Goal: Task Accomplishment & Management: Complete application form

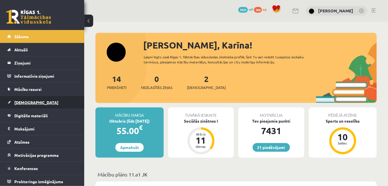
click at [25, 100] on span "[DEMOGRAPHIC_DATA]" at bounding box center [36, 102] width 44 height 5
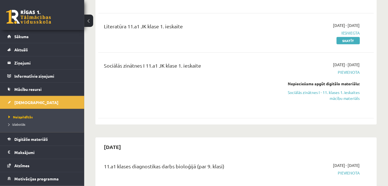
scroll to position [134, 0]
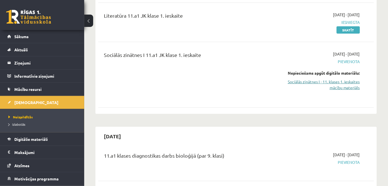
click at [339, 79] on link "Sociālās zinātnes I - 11. klases 1. ieskaites mācību materiāls" at bounding box center [320, 85] width 80 height 12
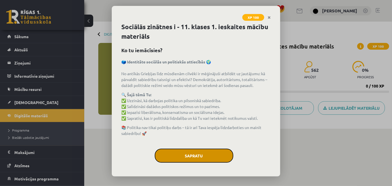
click at [207, 160] on button "Sapratu" at bounding box center [194, 156] width 79 height 14
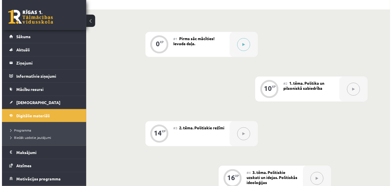
scroll to position [111, 0]
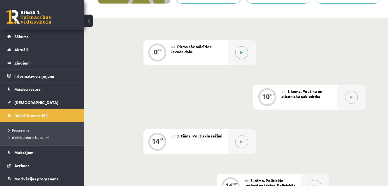
click at [237, 54] on button at bounding box center [241, 52] width 13 height 13
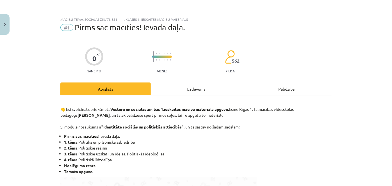
click at [170, 95] on div "Uzdevums" at bounding box center [196, 88] width 90 height 13
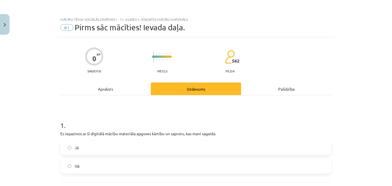
scroll to position [14, 0]
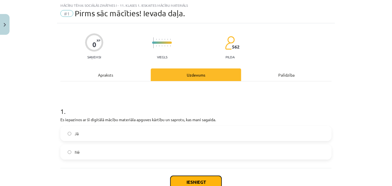
click at [201, 179] on button "Iesniegt" at bounding box center [195, 182] width 51 height 12
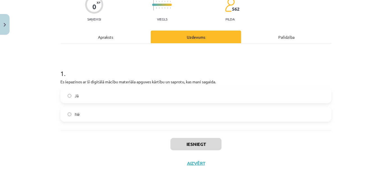
scroll to position [52, 0]
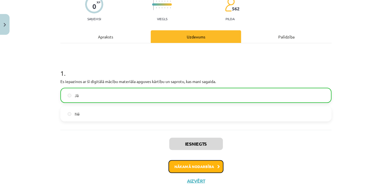
click at [205, 166] on button "Nākamā nodarbība" at bounding box center [195, 166] width 55 height 13
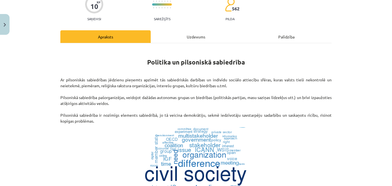
scroll to position [14, 0]
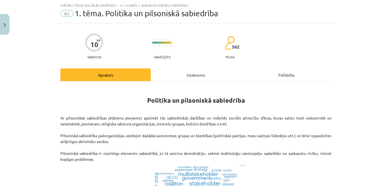
click at [191, 73] on div "Uzdevums" at bounding box center [196, 74] width 90 height 13
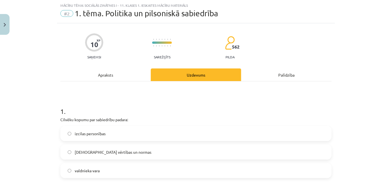
click at [75, 151] on span "kopīgās vērtības un normas" at bounding box center [113, 152] width 77 height 6
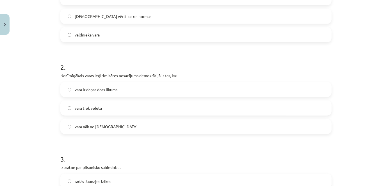
scroll to position [155, 0]
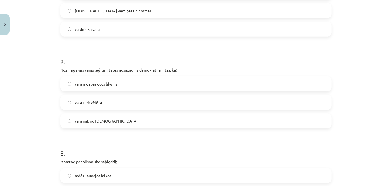
click at [105, 106] on label "vara tiek vēlēta" at bounding box center [196, 102] width 270 height 14
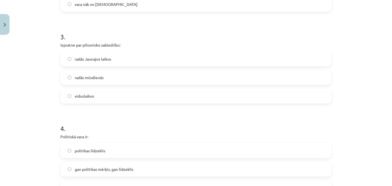
scroll to position [273, 0]
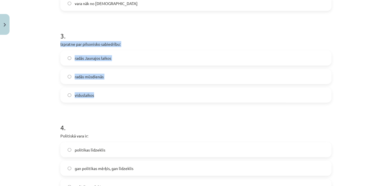
drag, startPoint x: 54, startPoint y: 46, endPoint x: 126, endPoint y: 91, distance: 84.9
click at [126, 91] on div "Mācību tēma: Sociālās zinātnes i - 11. klases 1. ieskaites mācību materiāls #2 …" at bounding box center [196, 93] width 392 height 186
copy div "Izpratne par pilsonisko sabiedrību: radās Jaunajos laikos radās mūsdienās vidus…"
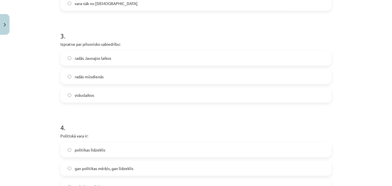
click at [153, 34] on h1 "3 ." at bounding box center [195, 30] width 271 height 17
click at [140, 56] on label "radās Jaunajos laikos" at bounding box center [196, 58] width 270 height 14
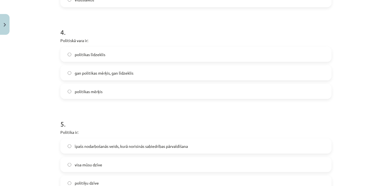
scroll to position [369, 0]
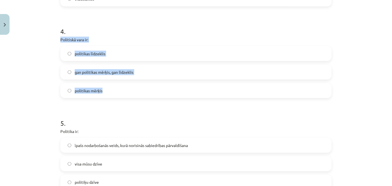
drag, startPoint x: 57, startPoint y: 40, endPoint x: 119, endPoint y: 94, distance: 81.5
copy div "Politiskā vara ir: politikas līdzeklis gan politikas mērķis, gan līdzeklis poli…"
click at [147, 118] on h1 "5 ." at bounding box center [195, 117] width 271 height 17
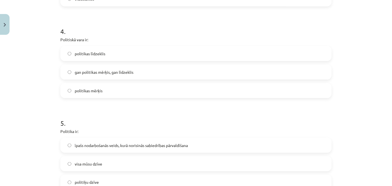
click at [141, 70] on label "gan politikas mērķis, gan līdzeklis" at bounding box center [196, 72] width 270 height 14
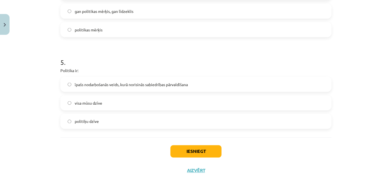
scroll to position [437, 0]
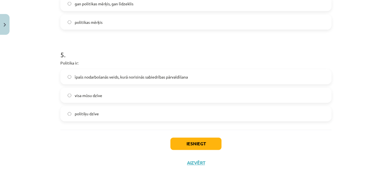
click at [175, 73] on label "īpašs nodarbošanās veids, kurā norisinās sabiedrības pārvaldīšana" at bounding box center [196, 77] width 270 height 14
click at [189, 140] on button "Iesniegt" at bounding box center [195, 144] width 51 height 12
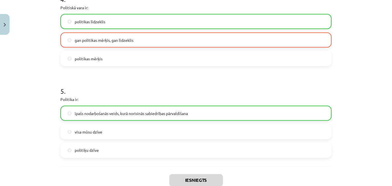
scroll to position [455, 0]
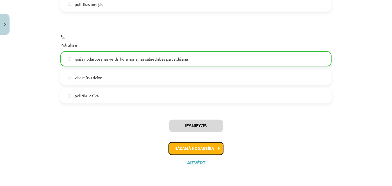
click at [188, 152] on button "Nākamā nodarbība" at bounding box center [195, 148] width 55 height 13
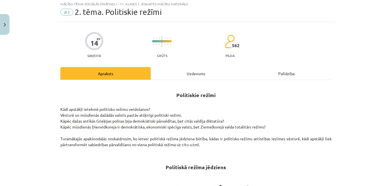
scroll to position [14, 0]
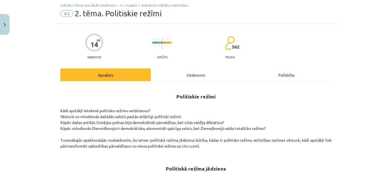
click at [189, 75] on div "Uzdevums" at bounding box center [196, 74] width 90 height 13
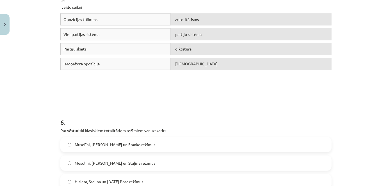
scroll to position [565, 0]
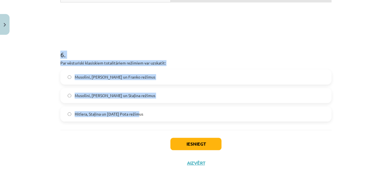
drag, startPoint x: 57, startPoint y: 119, endPoint x: 240, endPoint y: 119, distance: 182.8
copy form "Nozīmīgā pētījuma „Totalitārisma izcelšanās” autors ir: Zbigņevs Bžezinskis Han…"
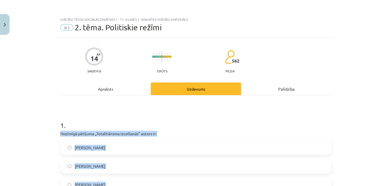
scroll to position [78, 0]
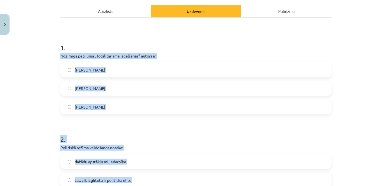
click at [274, 112] on label "Raimons Ārons" at bounding box center [196, 107] width 270 height 14
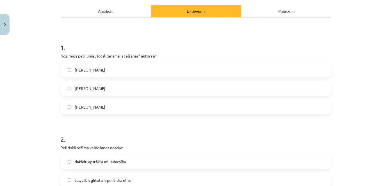
click at [178, 90] on label "Hanna Ārendte" at bounding box center [196, 88] width 270 height 14
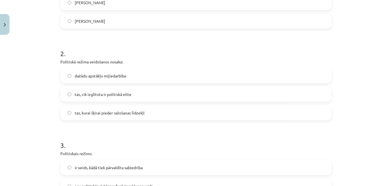
scroll to position [158, 0]
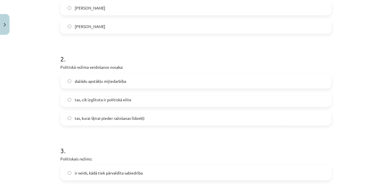
click at [98, 84] on span "dažādu apstākļu mijiedarbība" at bounding box center [100, 81] width 51 height 6
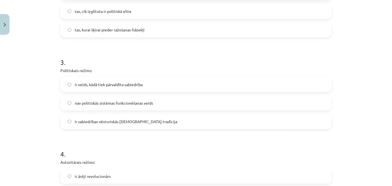
scroll to position [262, 0]
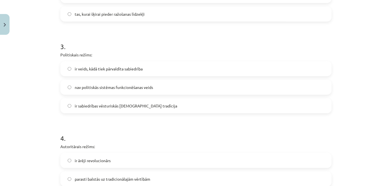
click at [123, 70] on span "ir veids, kādā tiek pārvaldīta sabiedrība" at bounding box center [109, 69] width 68 height 6
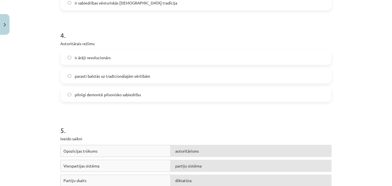
scroll to position [378, 0]
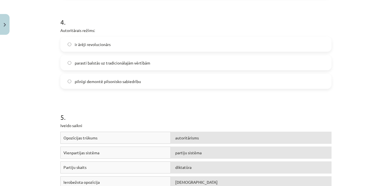
click at [82, 68] on label "parasti balstās uz tradicionālajām vērtībām" at bounding box center [196, 63] width 270 height 14
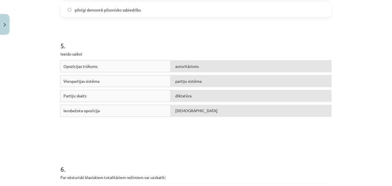
scroll to position [453, 0]
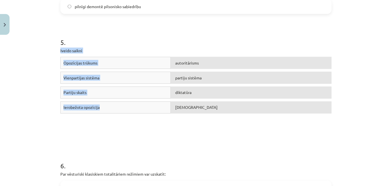
drag, startPoint x: 57, startPoint y: 49, endPoint x: 122, endPoint y: 106, distance: 85.6
copy div "Iveido saikni Opozīcijas trūkums autoritārisms Vienpartijas sistēma partiju sis…"
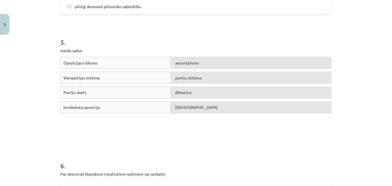
click at [192, 172] on p "Par vēsturiski klasiskiem totalitāriem režīmiem var uzskatīt:" at bounding box center [195, 174] width 271 height 6
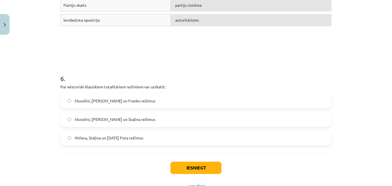
scroll to position [565, 0]
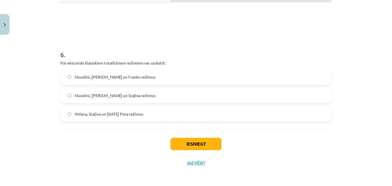
click at [118, 98] on label "Musolīni, Hitlera un Staļina režīmus" at bounding box center [196, 95] width 270 height 14
click at [197, 144] on button "Iesniegt" at bounding box center [195, 144] width 51 height 12
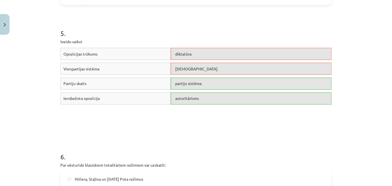
scroll to position [458, 0]
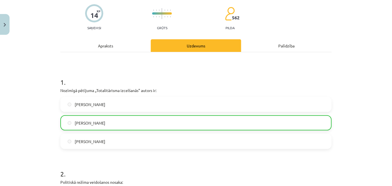
drag, startPoint x: 387, startPoint y: 27, endPoint x: 244, endPoint y: 85, distance: 154.0
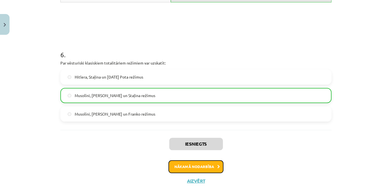
click at [195, 163] on button "Nākamā nodarbība" at bounding box center [195, 166] width 55 height 13
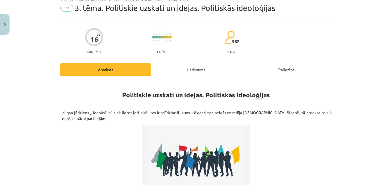
scroll to position [14, 0]
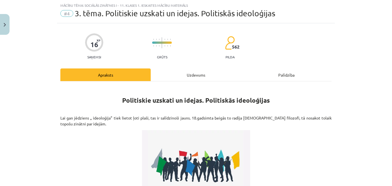
click at [173, 74] on div "Uzdevums" at bounding box center [196, 74] width 90 height 13
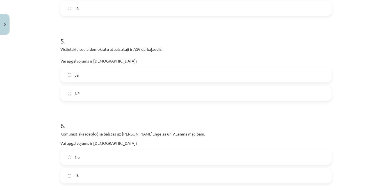
scroll to position [600, 0]
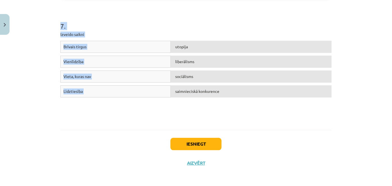
drag, startPoint x: 58, startPoint y: 111, endPoint x: 203, endPoint y: 96, distance: 146.0
copy form "1 . Konservatīvisma kā domāšanas veida aizsākumi meklējami 20.gs sākumā. Vai ap…"
click at [191, 121] on div "Brīvais tirgus utopija Vienlīdzība liberālisms Vieta, kuras nav sociālisms Līdz…" at bounding box center [195, 83] width 271 height 84
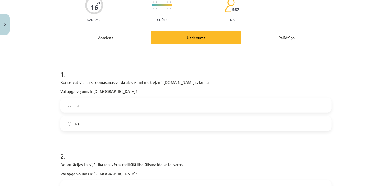
scroll to position [55, 0]
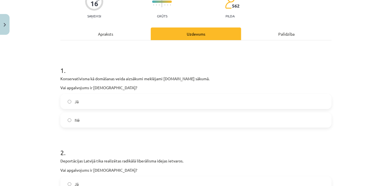
click at [97, 120] on label "Nē" at bounding box center [196, 120] width 270 height 14
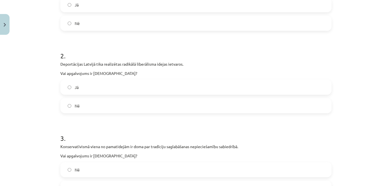
scroll to position [154, 0]
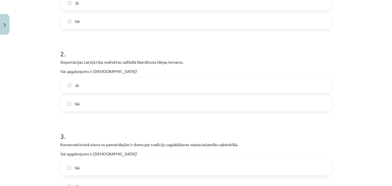
click at [114, 102] on label "Nē" at bounding box center [196, 104] width 270 height 14
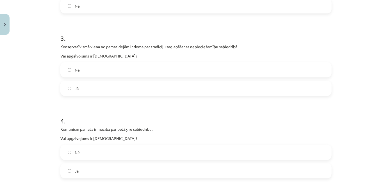
scroll to position [252, 0]
click at [86, 89] on label "Jā" at bounding box center [196, 87] width 270 height 14
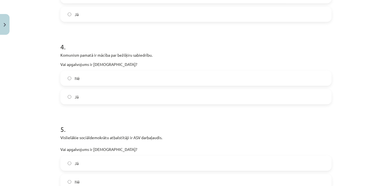
scroll to position [346, 0]
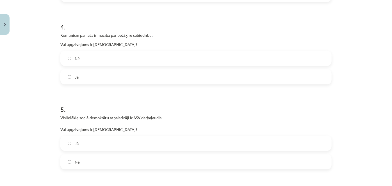
click at [119, 79] on label "Jā" at bounding box center [196, 77] width 270 height 14
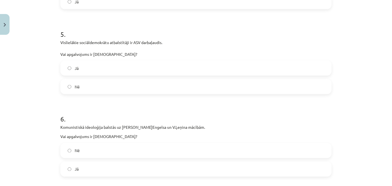
scroll to position [423, 0]
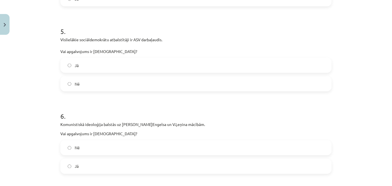
drag, startPoint x: 101, startPoint y: 83, endPoint x: 108, endPoint y: 84, distance: 7.1
click at [101, 83] on label "Nē" at bounding box center [196, 84] width 270 height 14
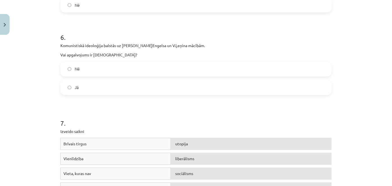
scroll to position [511, 0]
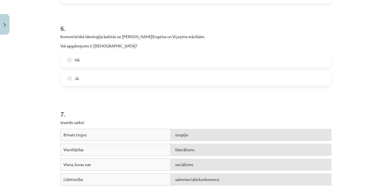
click at [126, 78] on label "Jā" at bounding box center [196, 79] width 270 height 14
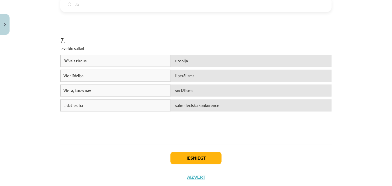
scroll to position [600, 0]
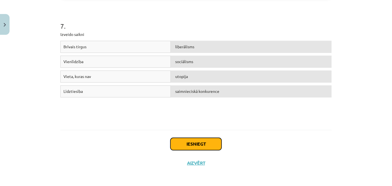
click at [185, 146] on button "Iesniegt" at bounding box center [195, 144] width 51 height 12
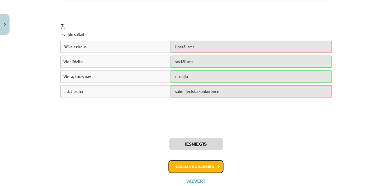
click at [194, 169] on button "Nākamā nodarbība" at bounding box center [195, 166] width 55 height 13
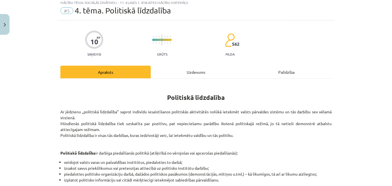
scroll to position [14, 0]
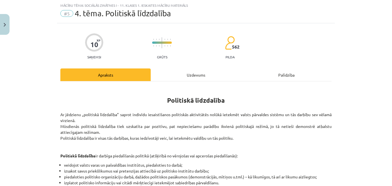
click at [182, 71] on div "Uzdevums" at bounding box center [196, 74] width 90 height 13
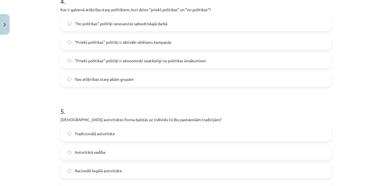
scroll to position [530, 0]
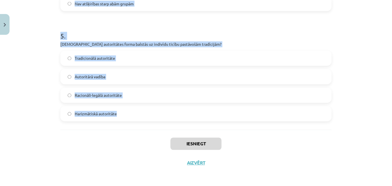
drag, startPoint x: 56, startPoint y: 107, endPoint x: 164, endPoint y: 126, distance: 109.3
copy form "1 . Kāds ir viens no nekonvencionālās politiskās līdzdalības piemēriem? Lobēšan…"
click at [251, 59] on label "Tradicionālā autoritāte" at bounding box center [196, 58] width 270 height 14
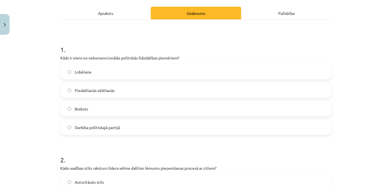
scroll to position [81, 0]
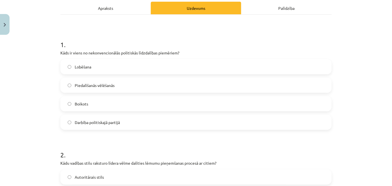
click at [97, 101] on label "Boikots" at bounding box center [196, 104] width 270 height 14
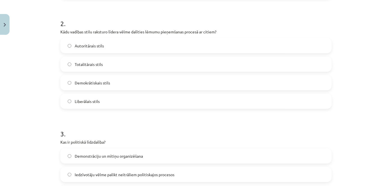
scroll to position [210, 0]
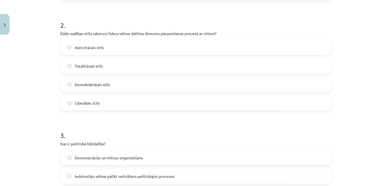
click at [111, 82] on label "Demokrātiskais stils" at bounding box center [196, 84] width 270 height 14
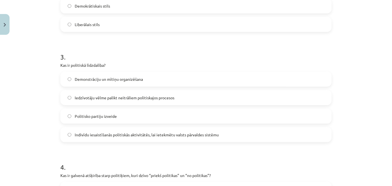
scroll to position [326, 0]
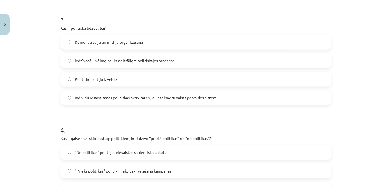
click at [153, 98] on span "Indivīdu iesaistīšanās politiskās aktivitātēs, lai ietekmētu valsts pārvaldes s…" at bounding box center [147, 98] width 144 height 6
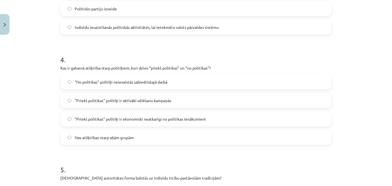
scroll to position [408, 0]
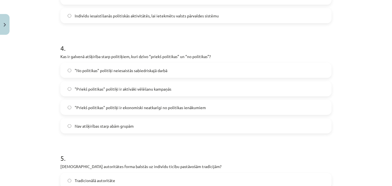
click at [167, 107] on span ""Priekš politikas" politiķi ir ekonomiski neatkarīgi no politikas ienākumiem" at bounding box center [140, 108] width 131 height 6
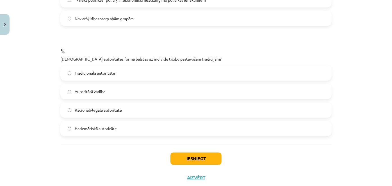
scroll to position [522, 0]
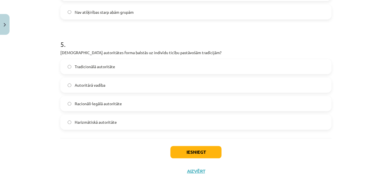
drag, startPoint x: 190, startPoint y: 144, endPoint x: 194, endPoint y: 147, distance: 5.0
click at [193, 146] on div "Iesniegt Aizvērt" at bounding box center [195, 157] width 271 height 39
click at [195, 148] on button "Iesniegt" at bounding box center [195, 152] width 51 height 12
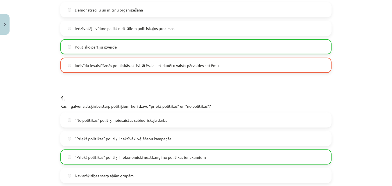
scroll to position [548, 0]
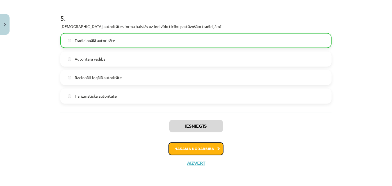
click at [217, 148] on icon at bounding box center [218, 149] width 3 height 4
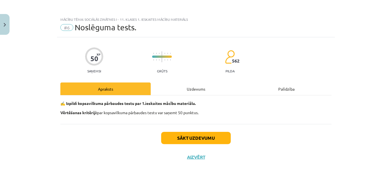
scroll to position [0, 0]
click at [209, 91] on div "Uzdevums" at bounding box center [196, 88] width 90 height 13
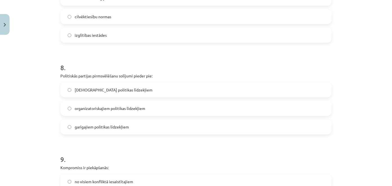
scroll to position [896, 0]
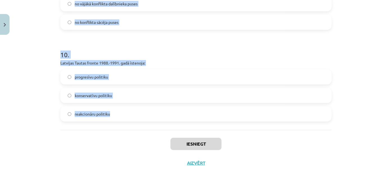
drag, startPoint x: 59, startPoint y: 127, endPoint x: 120, endPoint y: 128, distance: 60.3
copy form "1 . Autoritārisms raksturīgs demokrātijai diktatūrai plutokrātijai 2 . Opozīcij…"
click at [128, 42] on h1 "10 ." at bounding box center [195, 49] width 271 height 17
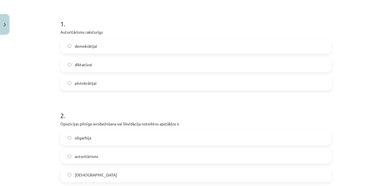
scroll to position [100, 0]
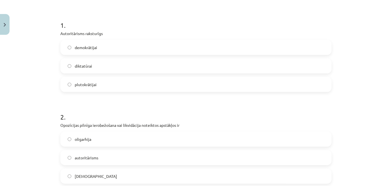
click at [137, 71] on label "diktatūrai" at bounding box center [196, 66] width 270 height 14
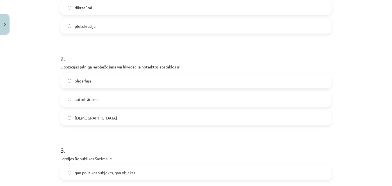
scroll to position [185, 0]
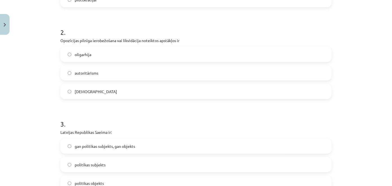
click at [95, 91] on label "totalitārisms" at bounding box center [196, 91] width 270 height 14
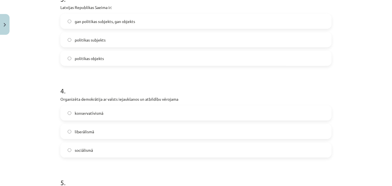
scroll to position [294, 0]
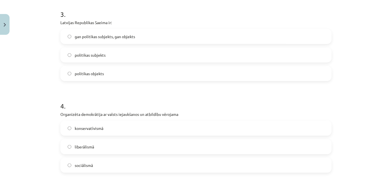
click at [150, 38] on label "gan politikas subjekts, gan objekts" at bounding box center [196, 36] width 270 height 14
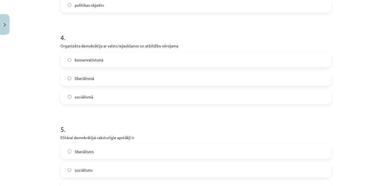
scroll to position [366, 0]
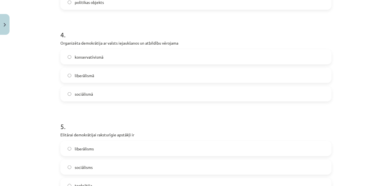
click at [96, 94] on label "sociālismā" at bounding box center [196, 94] width 270 height 14
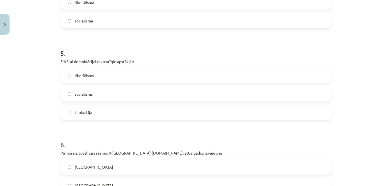
scroll to position [445, 0]
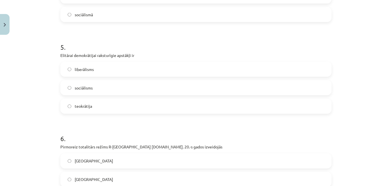
click at [95, 75] on label "liberālisms" at bounding box center [196, 69] width 270 height 14
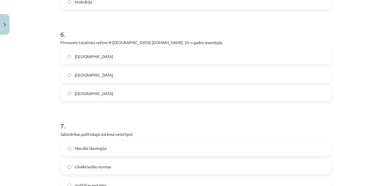
scroll to position [546, 0]
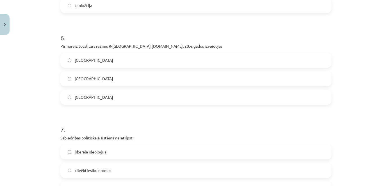
click at [93, 95] on label "Itālijā" at bounding box center [196, 97] width 270 height 14
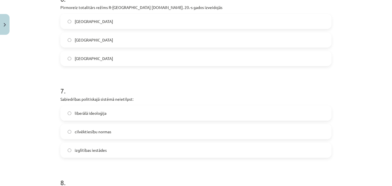
scroll to position [653, 0]
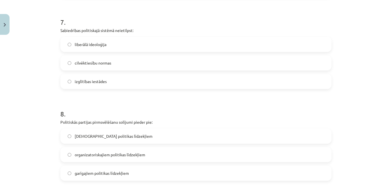
click at [89, 75] on label "izglītības iestādes" at bounding box center [196, 81] width 270 height 14
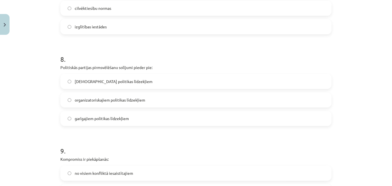
scroll to position [731, 0]
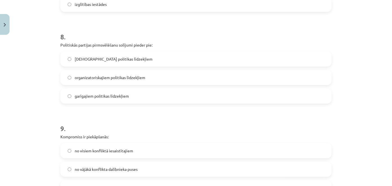
click at [87, 100] on label "garīgajiem politikas līdzekļiem" at bounding box center [196, 96] width 270 height 14
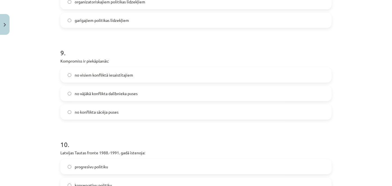
scroll to position [821, 0]
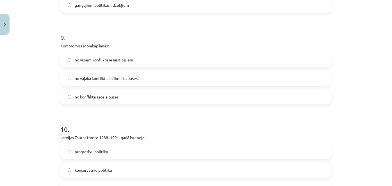
click at [122, 58] on span "no visiem konfliktā iesaistītajiem" at bounding box center [104, 60] width 58 height 6
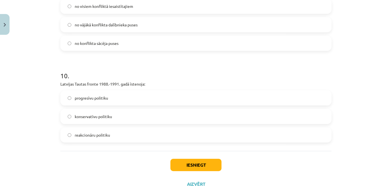
scroll to position [896, 0]
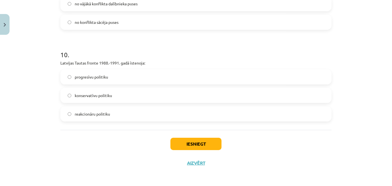
click at [113, 82] on label "progresīvu politiku" at bounding box center [196, 77] width 270 height 14
click at [185, 140] on button "Iesniegt" at bounding box center [195, 144] width 51 height 12
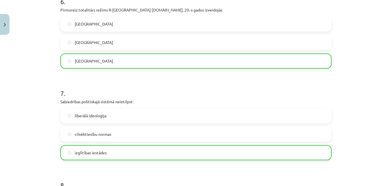
scroll to position [914, 0]
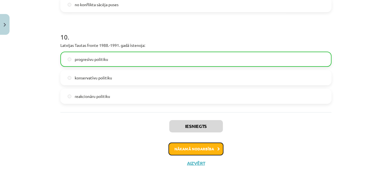
click at [193, 147] on button "Nākamā nodarbība" at bounding box center [195, 148] width 55 height 13
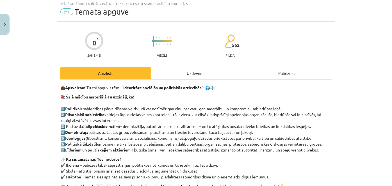
scroll to position [14, 0]
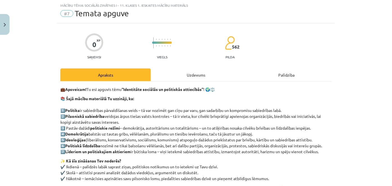
click at [182, 72] on div "Uzdevums" at bounding box center [196, 74] width 90 height 13
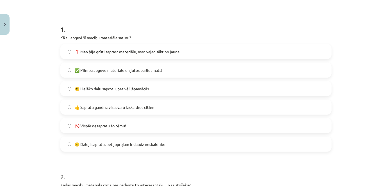
scroll to position [97, 0]
click at [92, 91] on label "🙂 Lielāko daļu saprotu, bet vēl jāpamācās" at bounding box center [196, 88] width 270 height 14
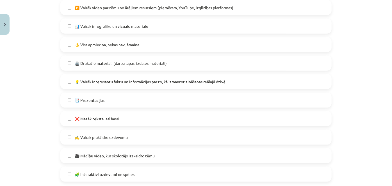
scroll to position [271, 0]
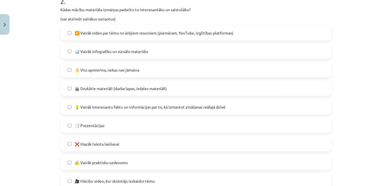
click at [146, 106] on span "💡 Vairāk interesantu faktu un informācijas par to, kā izmantot zināšanas reālaj…" at bounding box center [150, 107] width 151 height 6
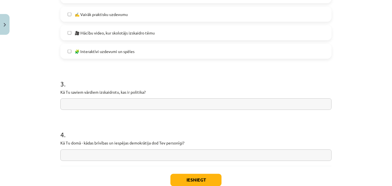
scroll to position [455, 0]
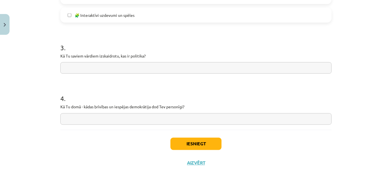
click at [127, 16] on span "🧩 Interaktīvi uzdevumi un spēles" at bounding box center [105, 15] width 60 height 6
click at [100, 62] on input "text" at bounding box center [195, 67] width 271 height 11
drag, startPoint x: 54, startPoint y: 56, endPoint x: 145, endPoint y: 56, distance: 91.7
click at [145, 56] on div "Mācību tēma: Sociālās zinātnes i - 11. klases 1. ieskaites mācību materiāls #7 …" at bounding box center [196, 93] width 392 height 186
copy p "Kā Tu saviem vārdiem izskaidrotu, kas ir politika?"
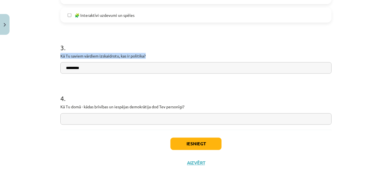
click at [98, 68] on input "********" at bounding box center [195, 67] width 271 height 11
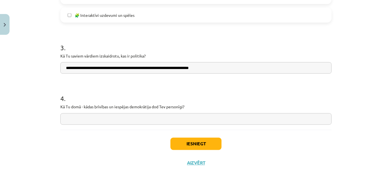
click at [367, 54] on div "Mācību tēma: Sociālās zinātnes i - 11. klases 1. ieskaites mācību materiāls #7 …" at bounding box center [196, 93] width 392 height 186
click at [237, 71] on input "**********" at bounding box center [195, 67] width 271 height 11
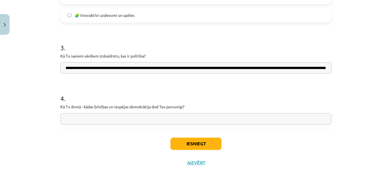
scroll to position [0, 44]
type input "**********"
click at [122, 123] on input "text" at bounding box center [195, 118] width 271 height 11
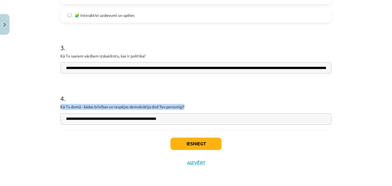
drag, startPoint x: 55, startPoint y: 107, endPoint x: 204, endPoint y: 107, distance: 149.2
copy p "Kā Tu domā - kādas brīvības un iespējas demokrātija dod Tev personīgi?"
click at [189, 116] on input "**********" at bounding box center [195, 118] width 271 height 11
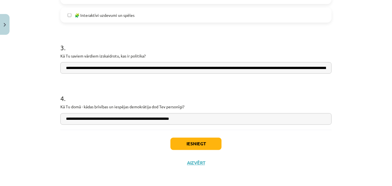
type input "**********"
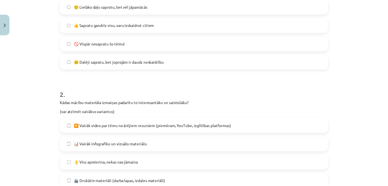
scroll to position [455, 0]
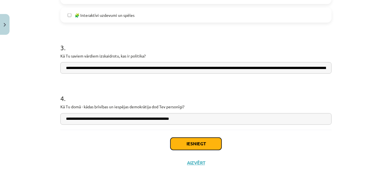
click at [197, 144] on button "Iesniegt" at bounding box center [195, 144] width 51 height 12
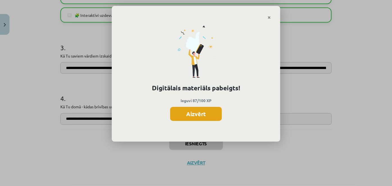
click at [200, 113] on button "Aizvērt" at bounding box center [196, 114] width 52 height 14
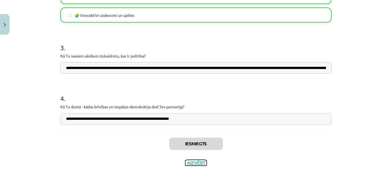
click at [191, 161] on button "Aizvērt" at bounding box center [195, 163] width 21 height 6
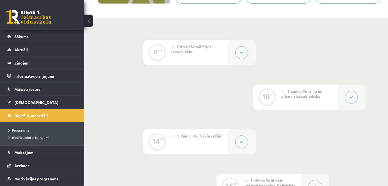
scroll to position [25, 0]
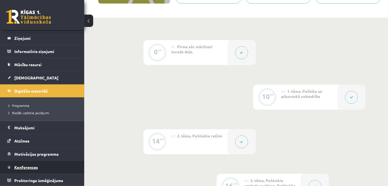
click at [29, 163] on link "Konferences" at bounding box center [42, 167] width 70 height 13
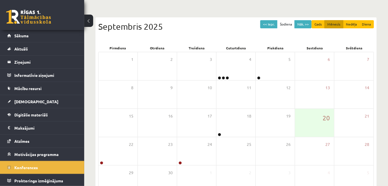
scroll to position [81, 0]
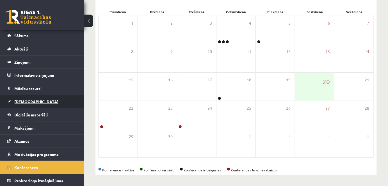
click at [30, 101] on span "[DEMOGRAPHIC_DATA]" at bounding box center [36, 101] width 44 height 5
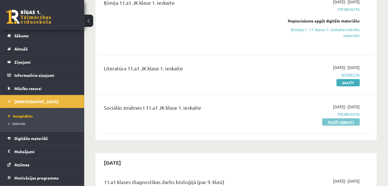
click at [348, 123] on link "Pildīt ieskaiti" at bounding box center [341, 121] width 38 height 7
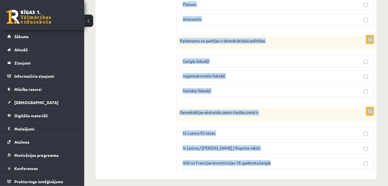
scroll to position [289, 0]
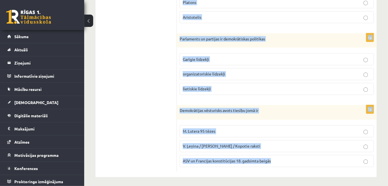
drag, startPoint x: 179, startPoint y: 112, endPoint x: 292, endPoint y: 168, distance: 126.3
copy form "Sociālas grupas pazīme ir Nodarbošanās veids individuālisms piederība reliģiska…"
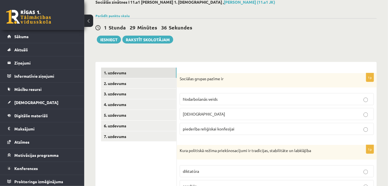
scroll to position [35, 0]
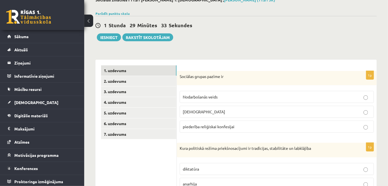
click at [236, 95] on p "Nodarbošanās veids" at bounding box center [277, 97] width 188 height 6
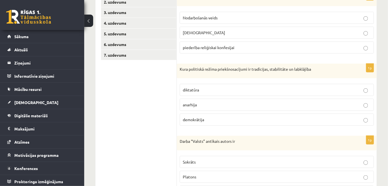
scroll to position [122, 0]
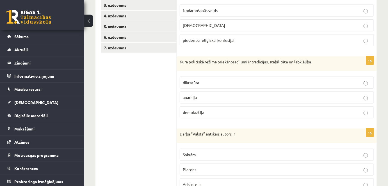
click at [218, 111] on p "demokrātija" at bounding box center [277, 112] width 188 height 6
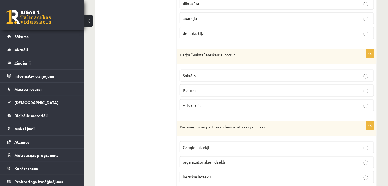
scroll to position [202, 0]
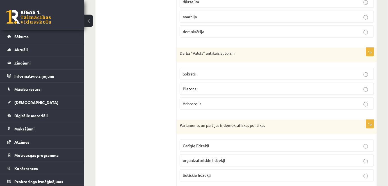
click at [219, 83] on label "Platons" at bounding box center [276, 89] width 194 height 12
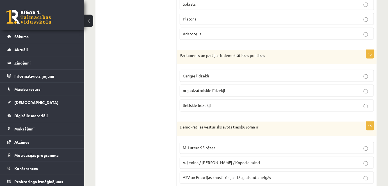
scroll to position [275, 0]
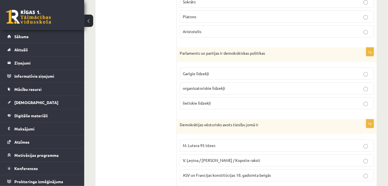
click at [212, 90] on label "organizatoriskie līdzekļi" at bounding box center [276, 88] width 194 height 12
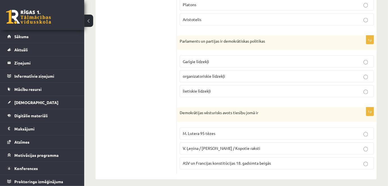
scroll to position [289, 0]
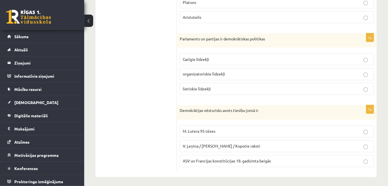
click at [256, 161] on p "ASV un Francijas konstitūcijas 18. gadsimta beigās" at bounding box center [277, 161] width 188 height 6
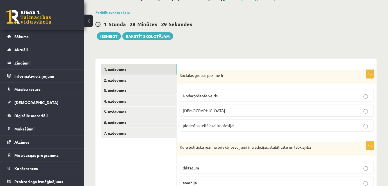
scroll to position [38, 0]
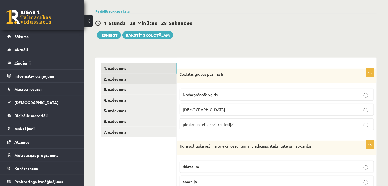
click at [130, 79] on link "2. uzdevums" at bounding box center [138, 79] width 75 height 10
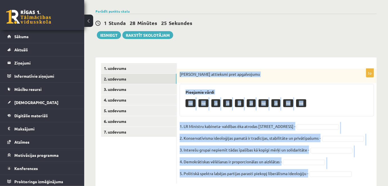
scroll to position [52, 0]
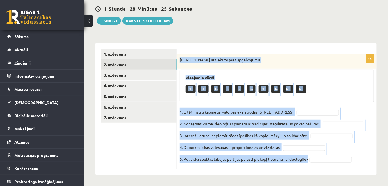
drag, startPoint x: 179, startPoint y: 73, endPoint x: 340, endPoint y: 198, distance: 203.6
click at [340, 134] on html "0 Dāvanas 7431 mP 471 xp [PERSON_NAME] Sākums Aktuāli Kā mācīties [PERSON_NAME]…" at bounding box center [194, 41] width 388 height 186
copy div "[PERSON_NAME] attieksmi pret apgalvojumu Pieejamie vārdi Nē Nē [PERSON_NAME] [P…"
click at [245, 40] on div "**********" at bounding box center [235, 106] width 281 height 137
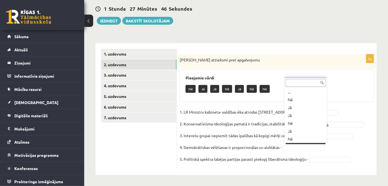
scroll to position [7, 0]
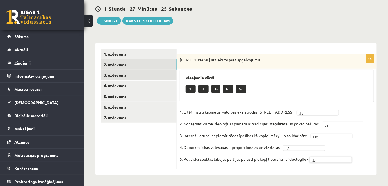
click at [126, 78] on link "3. uzdevums" at bounding box center [138, 75] width 75 height 10
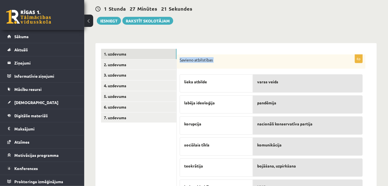
scroll to position [82, 0]
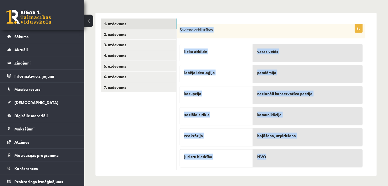
drag, startPoint x: 179, startPoint y: 59, endPoint x: 274, endPoint y: 156, distance: 135.5
click at [274, 156] on div "6p Savieno atbilstības lieka atbilde labēja ideoloģija korupcija sociālais tīkl…" at bounding box center [271, 97] width 188 height 146
copy div "Savieno atbilstības lieka atbilde labēja ideoloģija korupcija sociālais tīkls t…"
click at [274, 20] on form "6p Savieno atbilstības lieka atbilde labēja ideoloģija korupcija sociālais tīkl…" at bounding box center [276, 95] width 188 height 152
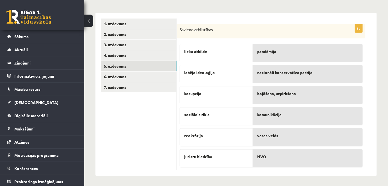
click at [132, 67] on link "5. uzdevums" at bounding box center [138, 66] width 75 height 10
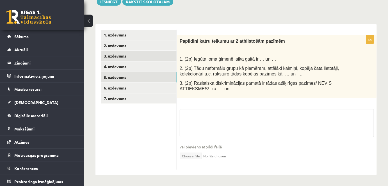
click at [119, 60] on link "3. uzdevums" at bounding box center [138, 56] width 75 height 10
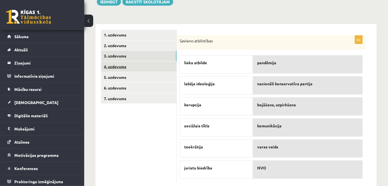
click at [126, 66] on link "4. uzdevums" at bounding box center [138, 66] width 75 height 10
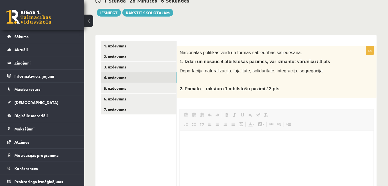
scroll to position [0, 0]
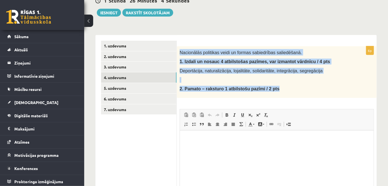
drag, startPoint x: 178, startPoint y: 52, endPoint x: 314, endPoint y: 89, distance: 140.8
click at [314, 89] on div "Nacionālās politikas veidi un formas sabiedrības saliedēšanā. 1. Izdali un nosa…" at bounding box center [277, 72] width 200 height 52
copy div "Nacionālās politikas veidi un formas sabiedrības saliedēšanā. 1. Izdali un nosa…"
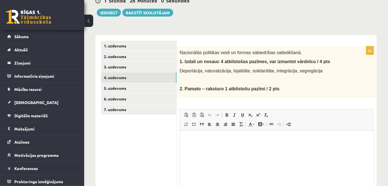
click at [229, 6] on div "1 [PERSON_NAME] 26 Minūtes 0 Sekundes Ieskaite saglabāta! Iesniegt Rakstīt skol…" at bounding box center [235, 3] width 281 height 25
click at [197, 142] on html at bounding box center [276, 138] width 194 height 17
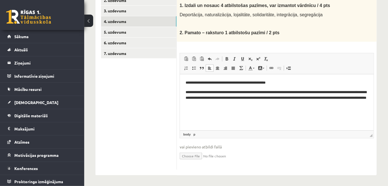
scroll to position [83, 0]
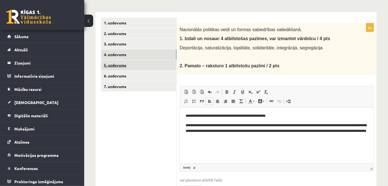
click at [122, 70] on link "5. uzdevums" at bounding box center [138, 65] width 75 height 10
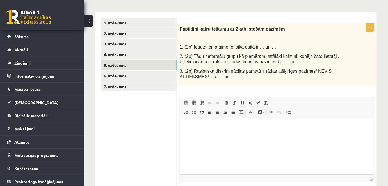
scroll to position [0, 0]
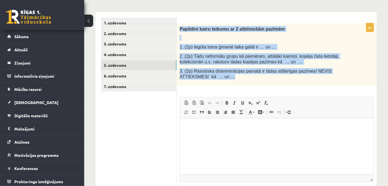
drag, startPoint x: 178, startPoint y: 29, endPoint x: 352, endPoint y: 82, distance: 181.8
click at [352, 82] on div "Papildini katru teikumu ar 2 atbilstošām pazīmēm 1. (2p) Iegūta loma ģimenē lai…" at bounding box center [277, 54] width 200 height 63
copy div "Papildini katru teikumu ar 2 atbilstošām pazīmēm 1. (2p) Iegūta loma ģimenē lai…"
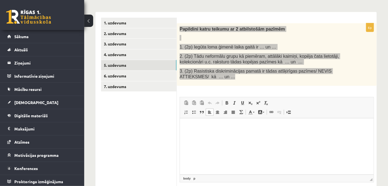
click at [223, 135] on html at bounding box center [276, 126] width 194 height 17
click at [220, 132] on html at bounding box center [276, 126] width 194 height 17
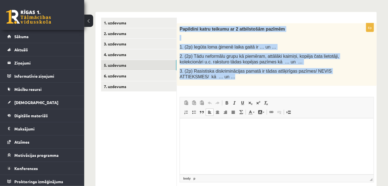
click at [214, 79] on p "3. (2p) Rasistiska diskriminācijas pamatā ir tādas atšķirīgas pazīmes/ NEVIS AT…" at bounding box center [262, 73] width 166 height 11
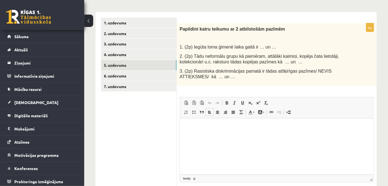
click at [201, 124] on p "Bagātinātā teksta redaktors, wiswyg-editor-user-answer-47433915917920" at bounding box center [276, 127] width 182 height 6
click at [195, 135] on html "**********" at bounding box center [276, 126] width 194 height 17
click at [269, 125] on p "**********" at bounding box center [276, 127] width 183 height 6
click at [207, 136] on p "**********" at bounding box center [276, 136] width 183 height 6
click at [219, 136] on p "**********" at bounding box center [276, 136] width 183 height 6
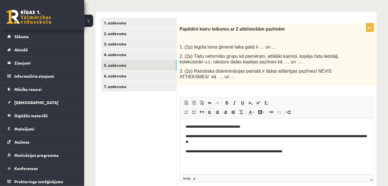
click at [241, 126] on p "**********" at bounding box center [276, 127] width 183 height 6
click at [242, 126] on p "**********" at bounding box center [276, 127] width 183 height 6
click at [265, 125] on p "**********" at bounding box center [276, 127] width 183 height 6
click at [218, 142] on p "**********" at bounding box center [276, 139] width 183 height 12
click at [261, 138] on p "**********" at bounding box center [276, 139] width 183 height 12
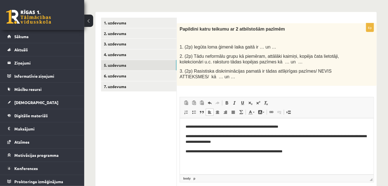
click at [257, 144] on p "**********" at bounding box center [276, 139] width 183 height 12
click at [293, 151] on p "**********" at bounding box center [276, 151] width 183 height 6
click at [205, 150] on p "**********" at bounding box center [276, 151] width 183 height 6
click at [293, 151] on p "**********" at bounding box center [276, 151] width 183 height 6
click at [330, 152] on p "**********" at bounding box center [276, 151] width 183 height 6
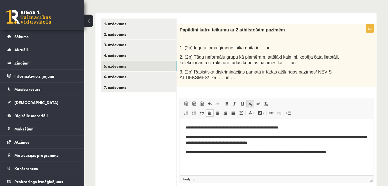
scroll to position [81, 0]
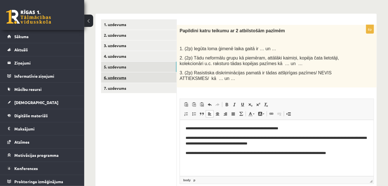
click at [129, 81] on link "6. uzdevums" at bounding box center [138, 77] width 75 height 10
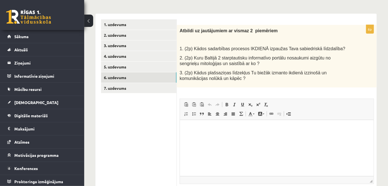
scroll to position [0, 0]
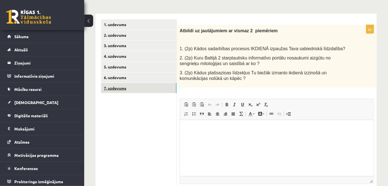
click at [119, 87] on link "7. uzdevums" at bounding box center [138, 88] width 75 height 10
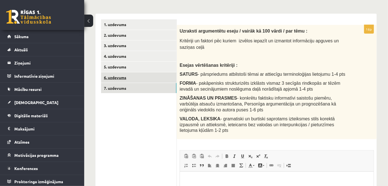
click at [112, 77] on link "6. uzdevums" at bounding box center [138, 77] width 75 height 10
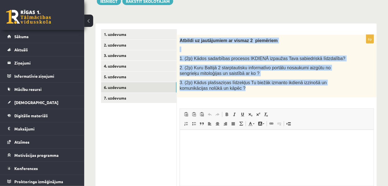
drag, startPoint x: 179, startPoint y: 39, endPoint x: 259, endPoint y: 89, distance: 94.4
click at [260, 89] on div "Atbildi uz jautājumiem ar vismaz 2 piemēriem 1. (2p) Kādos sadarbības procesos …" at bounding box center [277, 66] width 200 height 63
copy div "Atbildi uz jautājumiem ar vismaz 2 piemēriem 1. (2p) Kādos sadarbības procesos …"
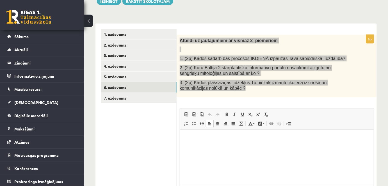
click at [198, 147] on html at bounding box center [276, 138] width 194 height 17
click at [202, 147] on html at bounding box center [276, 138] width 194 height 17
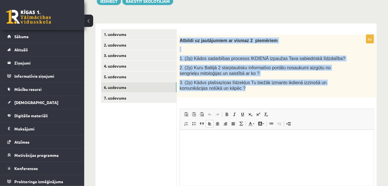
click at [241, 47] on p at bounding box center [262, 50] width 166 height 6
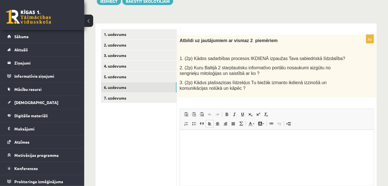
click at [190, 144] on html at bounding box center [276, 138] width 194 height 17
click at [196, 139] on p "**" at bounding box center [276, 138] width 183 height 6
click at [241, 144] on body "** ** **" at bounding box center [276, 147] width 182 height 25
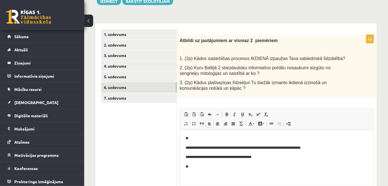
click at [199, 168] on p "**" at bounding box center [276, 166] width 183 height 6
click at [269, 167] on p "**********" at bounding box center [276, 166] width 183 height 6
click at [319, 168] on p "**********" at bounding box center [276, 166] width 183 height 6
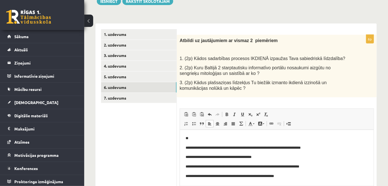
click at [202, 137] on p "**" at bounding box center [276, 138] width 183 height 6
click at [128, 96] on link "7. uzdevums" at bounding box center [138, 98] width 75 height 10
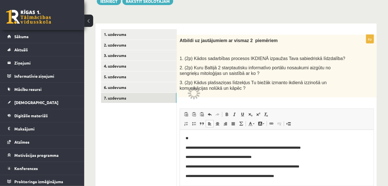
click at [379, 61] on div "**********" at bounding box center [235, 96] width 303 height 292
click at [126, 89] on link "6. uzdevums" at bounding box center [138, 87] width 75 height 10
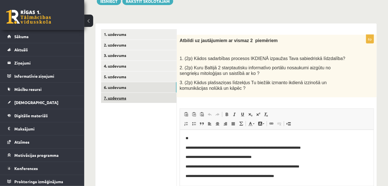
click at [126, 99] on link "7. uzdevums" at bounding box center [138, 98] width 75 height 10
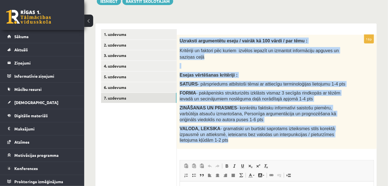
drag, startPoint x: 178, startPoint y: 41, endPoint x: 347, endPoint y: 137, distance: 194.1
click at [347, 137] on div "Uzraksti argumentētu eseju / vairāk kā 100 vārdi / par tēmu : Kritēriji un fakt…" at bounding box center [277, 92] width 200 height 114
copy div "Uzraksti argumentētu eseju / vairāk kā 100 vārdi / par tēmu : Kritēriji un fakt…"
click at [280, 67] on p at bounding box center [262, 66] width 166 height 6
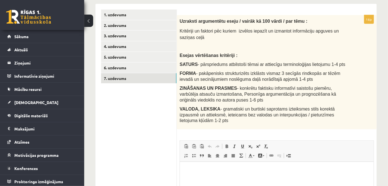
scroll to position [99, 0]
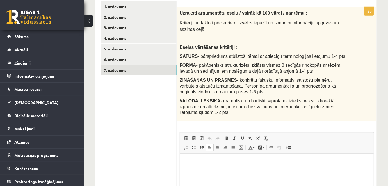
click at [208, 165] on html at bounding box center [276, 161] width 194 height 17
click at [215, 145] on span at bounding box center [217, 147] width 4 height 4
drag, startPoint x: 307, startPoint y: 164, endPoint x: 276, endPoint y: 163, distance: 30.9
click at [276, 163] on p "**********" at bounding box center [276, 162] width 183 height 6
drag, startPoint x: 317, startPoint y: 160, endPoint x: 216, endPoint y: 168, distance: 101.5
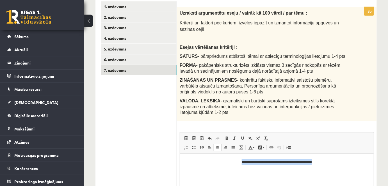
click at [216, 168] on html "**********" at bounding box center [276, 161] width 194 height 17
click at [227, 136] on span at bounding box center [226, 138] width 4 height 4
click at [326, 163] on p "**********" at bounding box center [276, 162] width 183 height 6
click at [209, 145] on span at bounding box center [209, 147] width 4 height 4
click at [227, 136] on span at bounding box center [226, 138] width 4 height 4
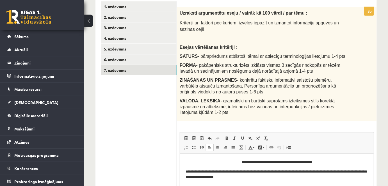
click at [228, 178] on p "**********" at bounding box center [276, 175] width 183 height 12
click at [255, 175] on p "**********" at bounding box center [276, 175] width 183 height 12
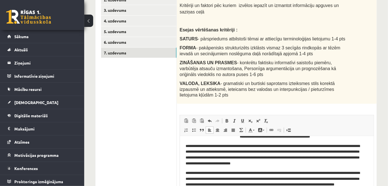
scroll to position [18, 0]
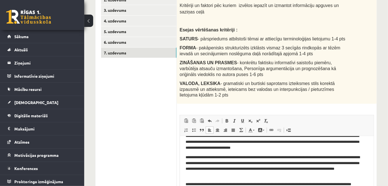
click at [204, 186] on p "**********" at bounding box center [274, 187] width 179 height 12
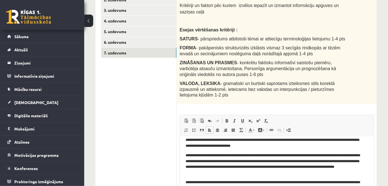
scroll to position [30, 0]
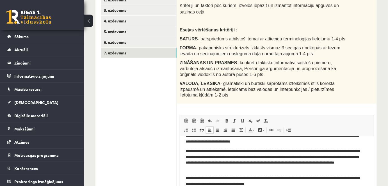
drag, startPoint x: 371, startPoint y: 149, endPoint x: 554, endPoint y: 294, distance: 233.5
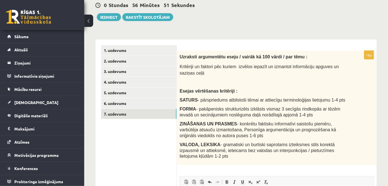
scroll to position [55, 0]
click at [107, 101] on link "6. uzdevums" at bounding box center [138, 103] width 75 height 10
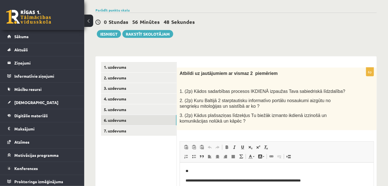
scroll to position [38, 0]
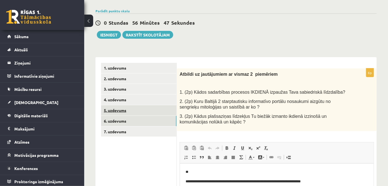
click at [117, 107] on link "5. uzdevums" at bounding box center [138, 110] width 75 height 10
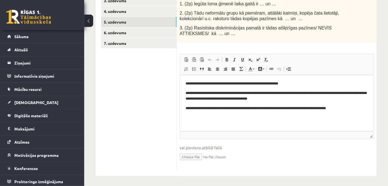
scroll to position [127, 0]
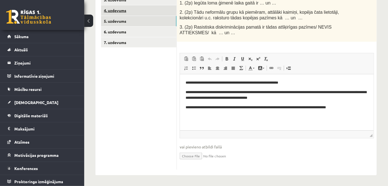
click at [124, 11] on link "4. uzdevums" at bounding box center [138, 10] width 75 height 10
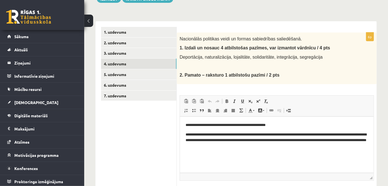
scroll to position [70, 0]
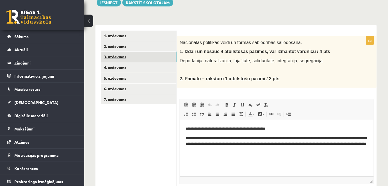
click at [111, 53] on link "3. uzdevums" at bounding box center [138, 57] width 75 height 10
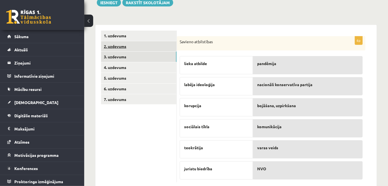
click at [107, 44] on link "2. uzdevums" at bounding box center [138, 46] width 75 height 10
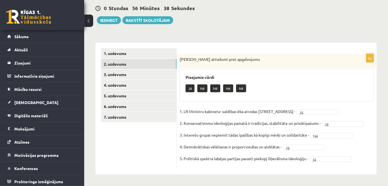
scroll to position [52, 0]
click at [120, 50] on link "1. uzdevums" at bounding box center [138, 54] width 75 height 10
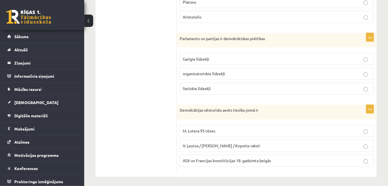
scroll to position [0, 0]
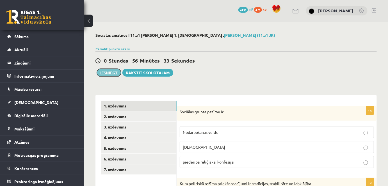
click at [110, 69] on button "Iesniegt" at bounding box center [109, 73] width 24 height 8
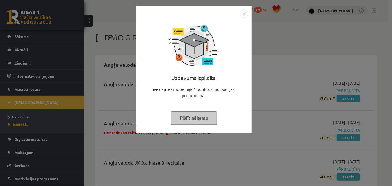
click at [188, 115] on button "Pildīt nākamo" at bounding box center [194, 117] width 46 height 13
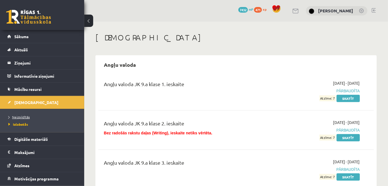
click at [26, 117] on span "Neizpildītās" at bounding box center [18, 117] width 21 height 4
